Goal: Information Seeking & Learning: Learn about a topic

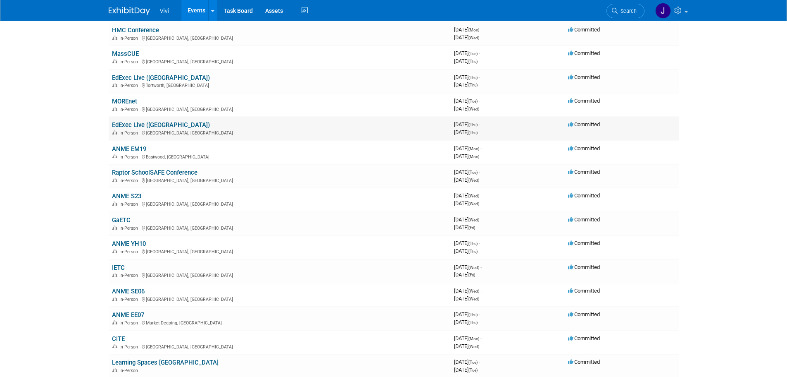
scroll to position [83, 0]
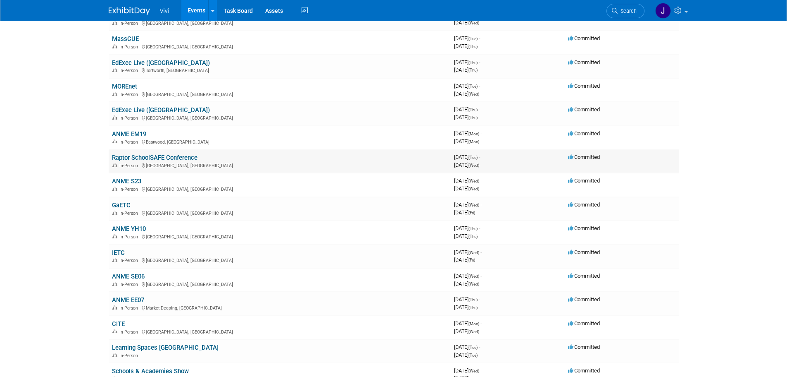
click at [134, 157] on link "Raptor SchoolSAFE Conference" at bounding box center [155, 157] width 86 height 7
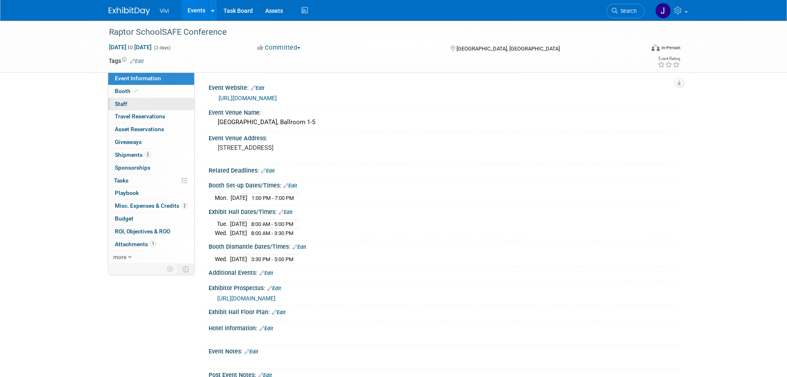
click at [123, 102] on span "Staff 0" at bounding box center [121, 103] width 12 height 7
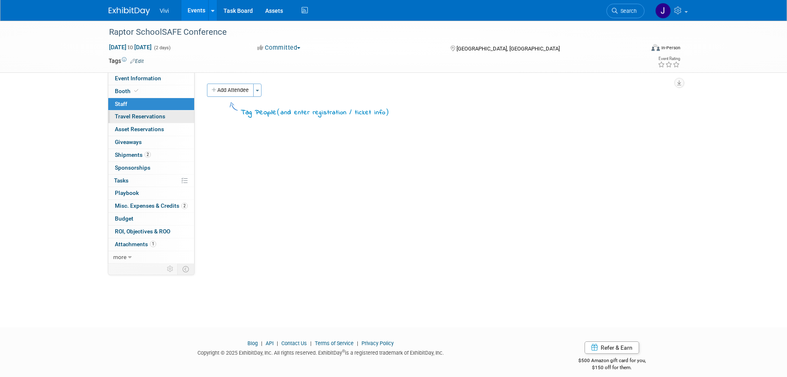
click at [120, 115] on span "Travel Reservations 0" at bounding box center [140, 116] width 50 height 7
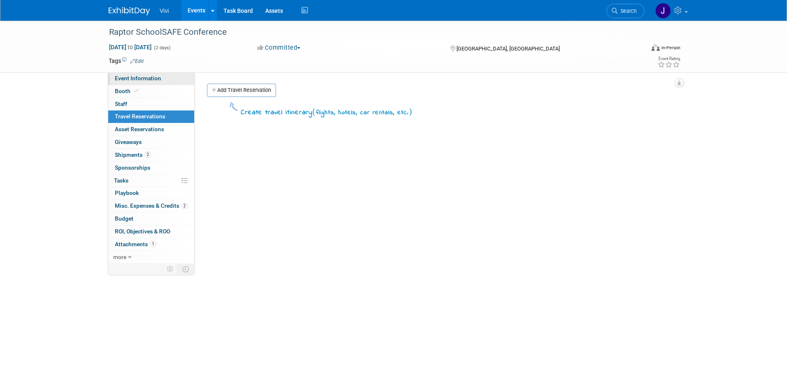
click at [126, 79] on span "Event Information" at bounding box center [138, 78] width 46 height 7
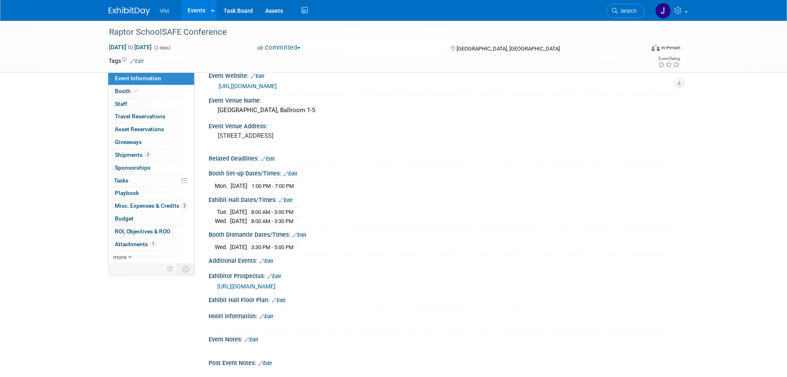
scroll to position [3, 0]
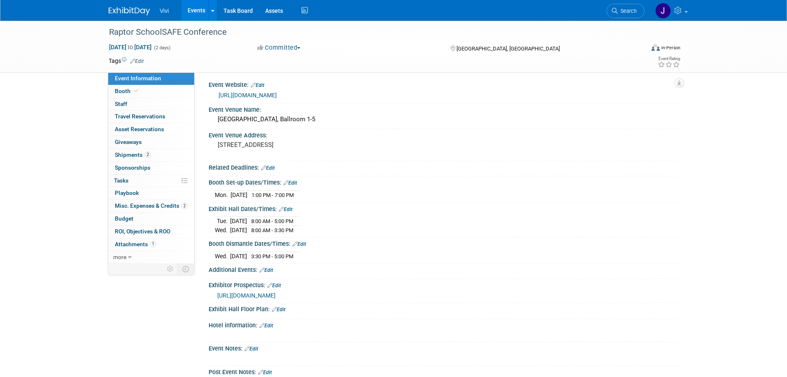
click at [277, 93] on link "https://raptortech.com/raptor-schoolsafe-conference/" at bounding box center [248, 95] width 58 height 7
